Goal: Book appointment/travel/reservation

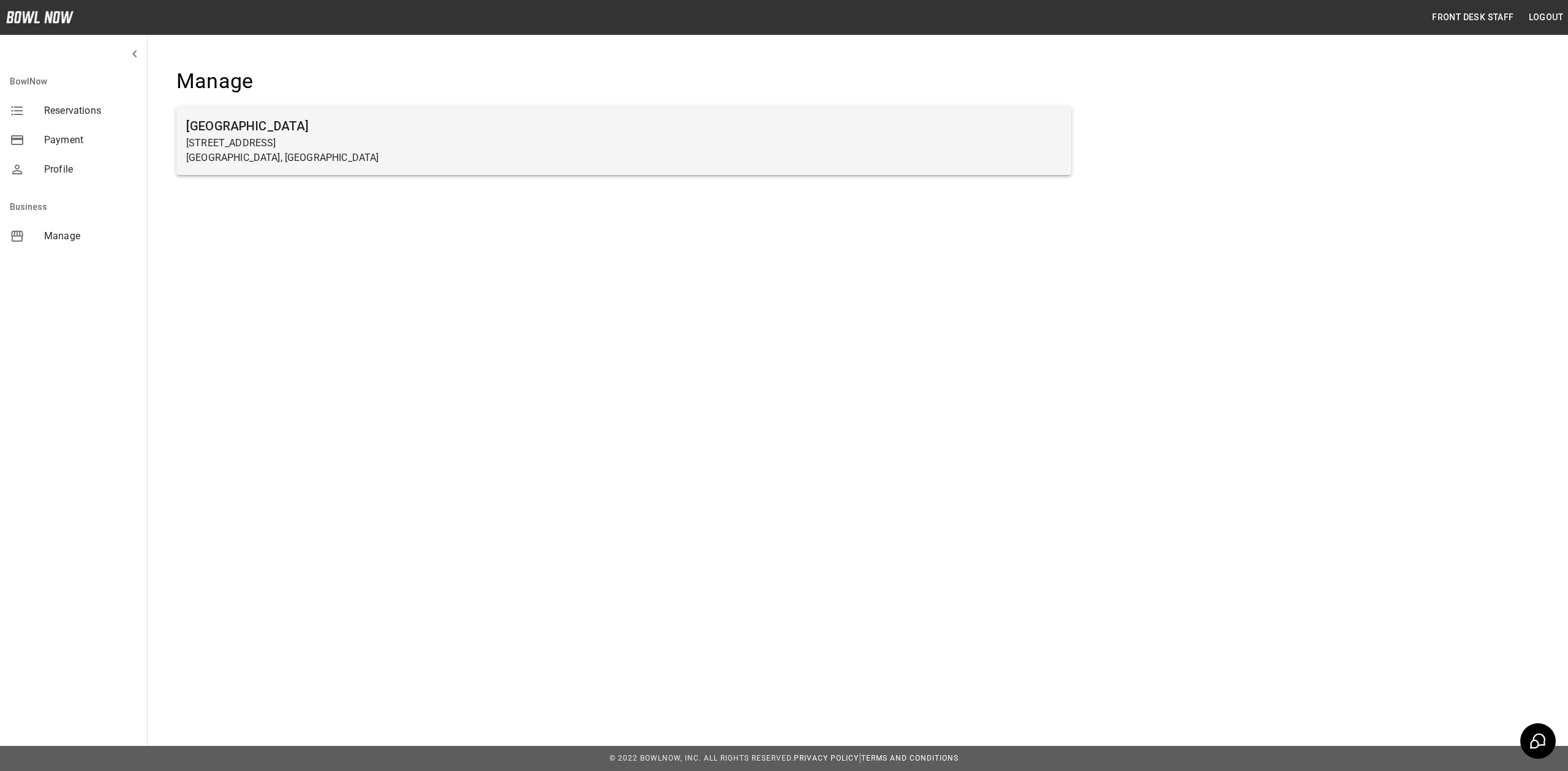
click at [456, 143] on p "[STREET_ADDRESS]" at bounding box center [623, 143] width 875 height 15
click at [480, 132] on h6 "[GEOGRAPHIC_DATA]" at bounding box center [623, 126] width 875 height 19
click at [220, 116] on h6 "[GEOGRAPHIC_DATA]" at bounding box center [623, 126] width 875 height 19
click at [231, 143] on p "[STREET_ADDRESS]" at bounding box center [623, 143] width 875 height 15
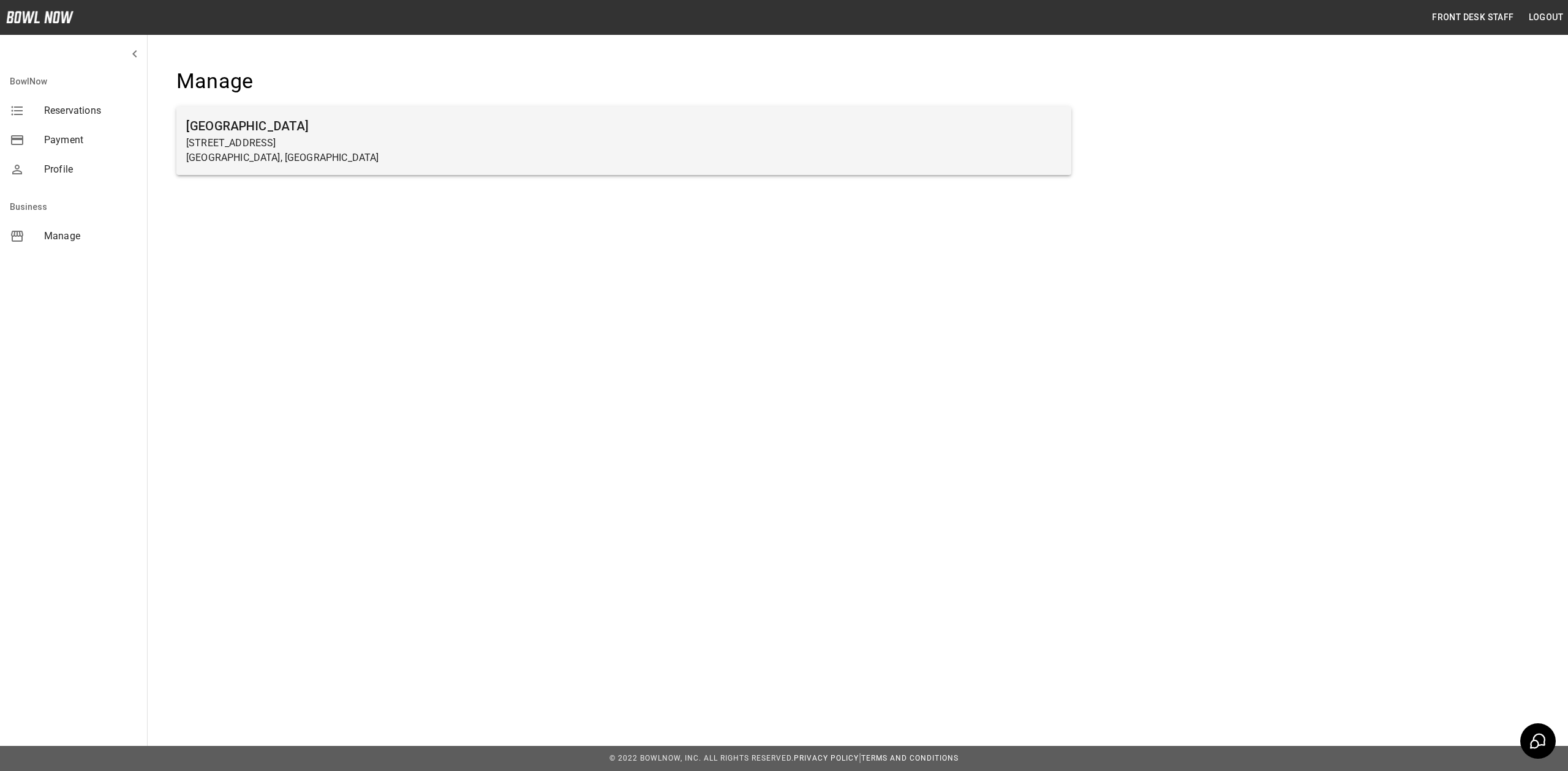
click at [562, 170] on div "[GEOGRAPHIC_DATA] [STREET_ADDRESS]" at bounding box center [623, 141] width 894 height 69
click at [311, 120] on h6 "[GEOGRAPHIC_DATA]" at bounding box center [623, 126] width 875 height 19
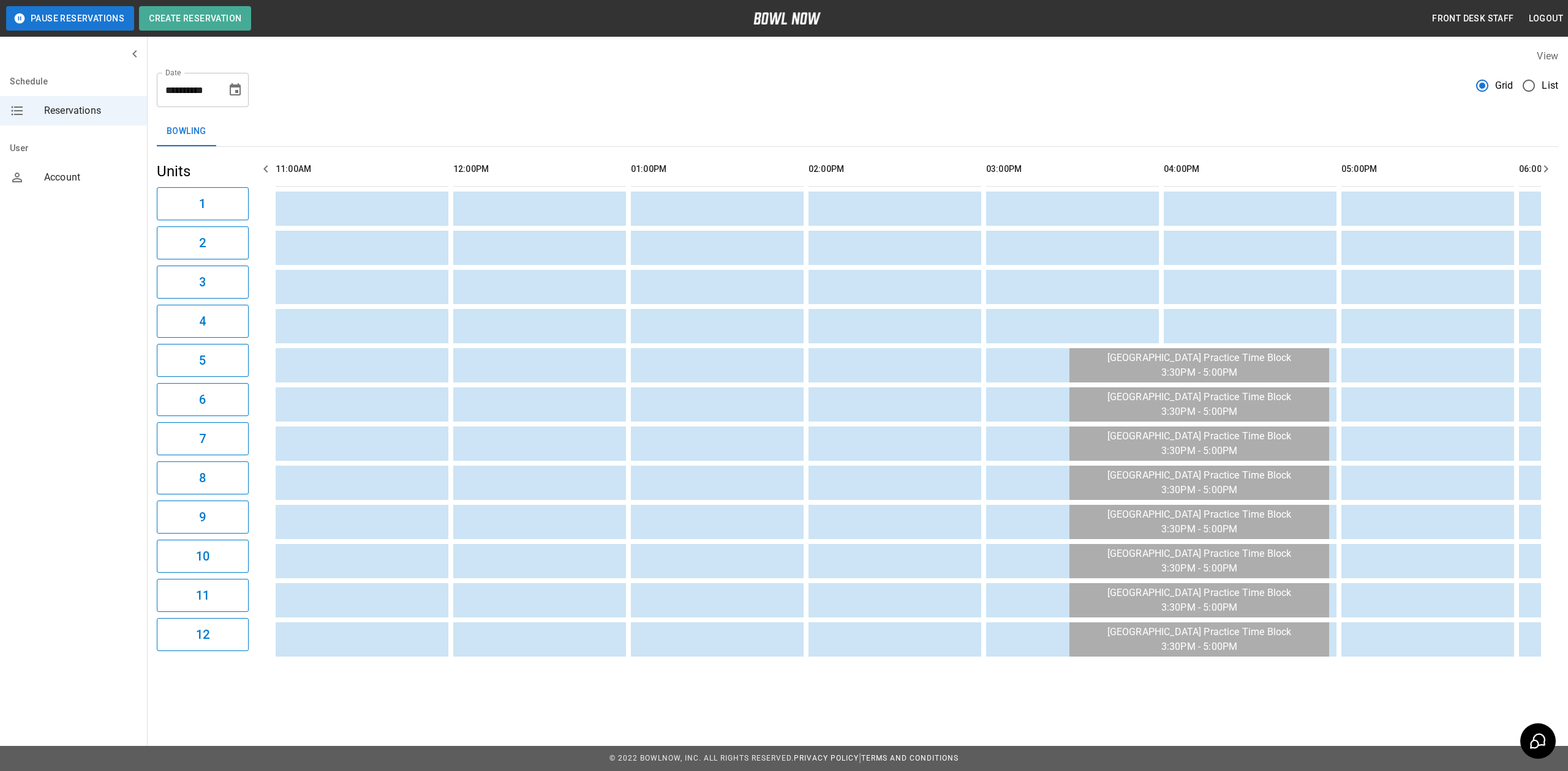
scroll to position [0, 850]
